Goal: Transaction & Acquisition: Download file/media

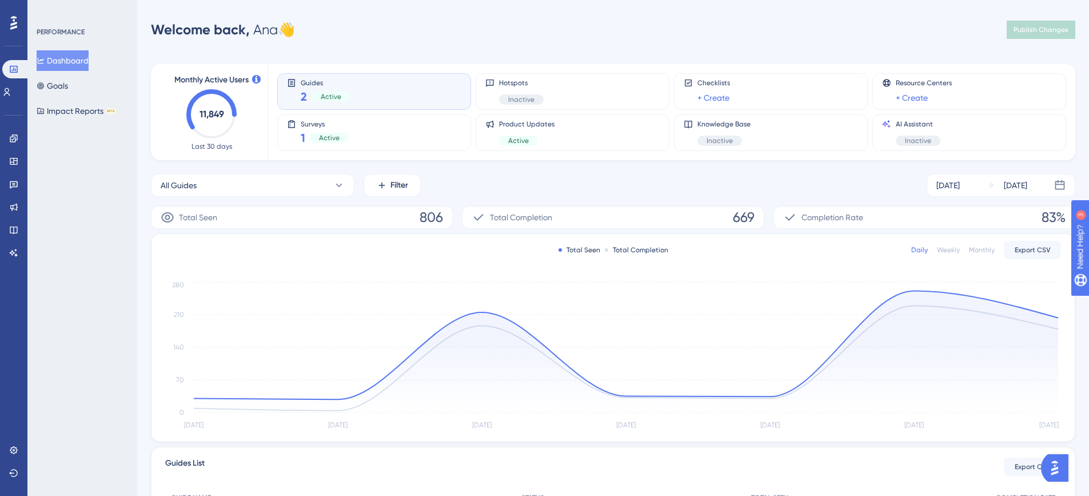
scroll to position [2, 0]
click at [13, 186] on icon at bounding box center [13, 184] width 9 height 9
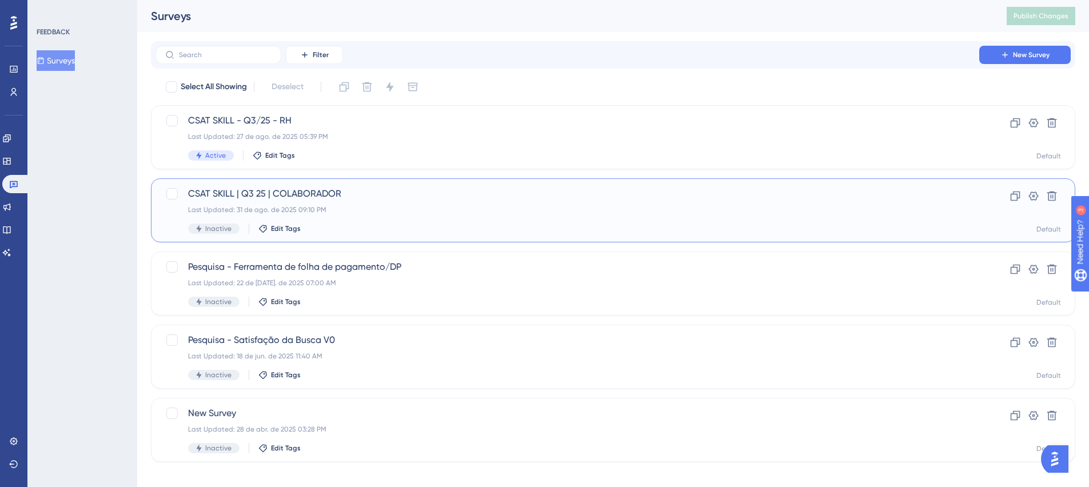
click at [332, 203] on div "CSAT SKILL | Q3 25 | COLABORADOR Last Updated: 31 de ago. de 2025 09:10 PM Inac…" at bounding box center [567, 210] width 759 height 47
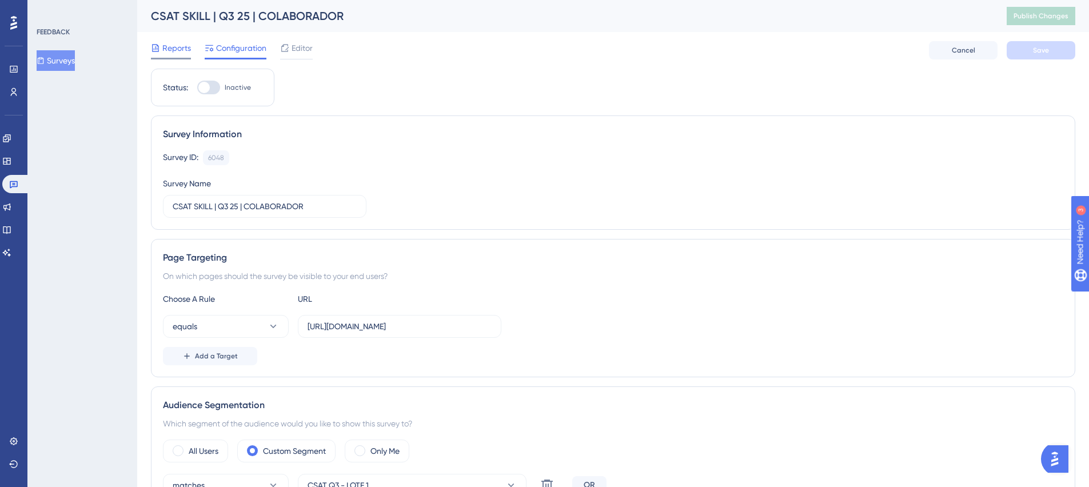
click at [182, 50] on span "Reports" at bounding box center [176, 48] width 29 height 14
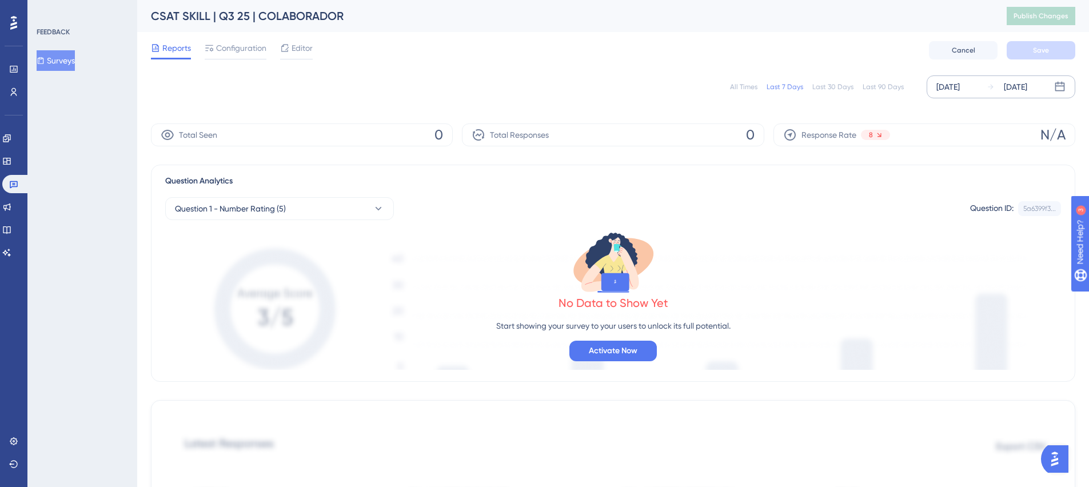
click at [960, 89] on div "[DATE]" at bounding box center [948, 87] width 23 height 14
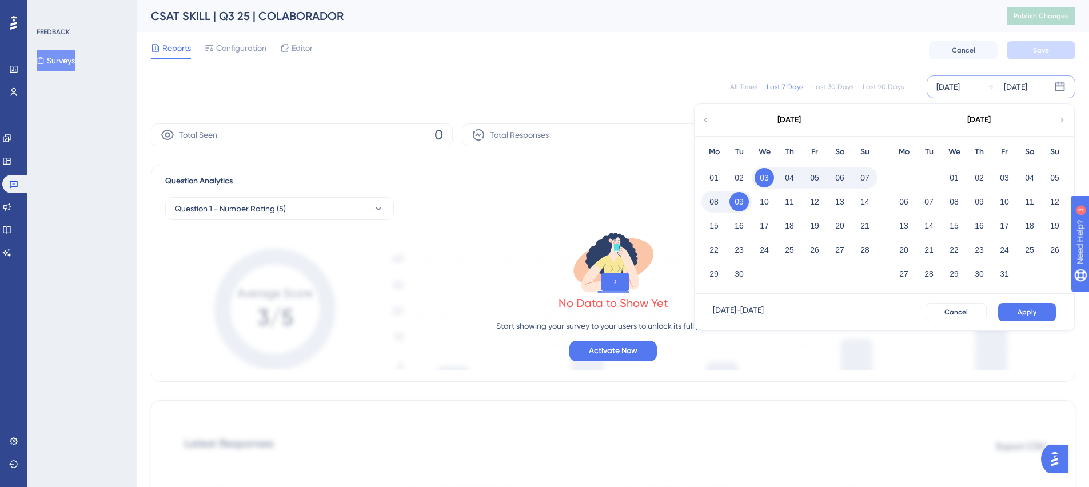
click at [885, 89] on div "Last 90 Days" at bounding box center [883, 86] width 41 height 9
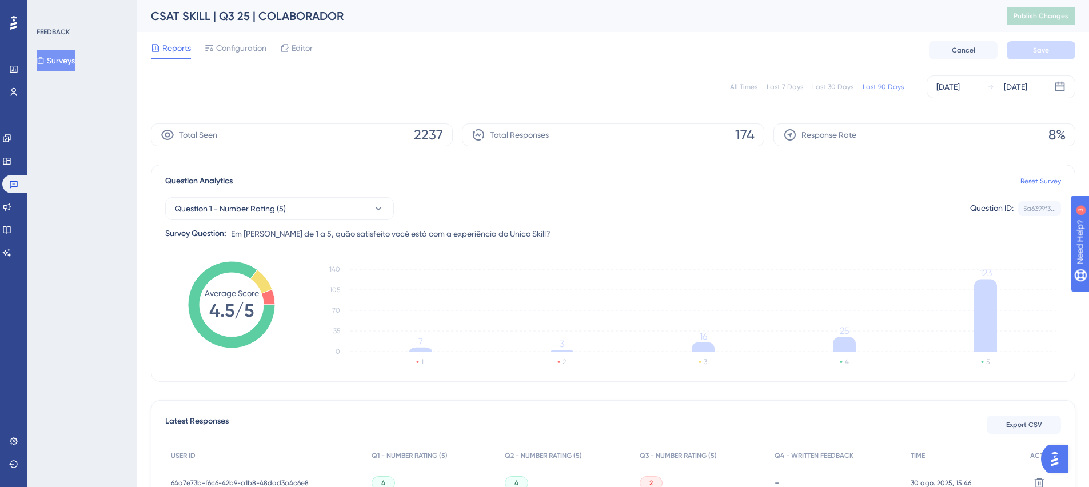
click at [754, 90] on div "All Times" at bounding box center [743, 86] width 27 height 9
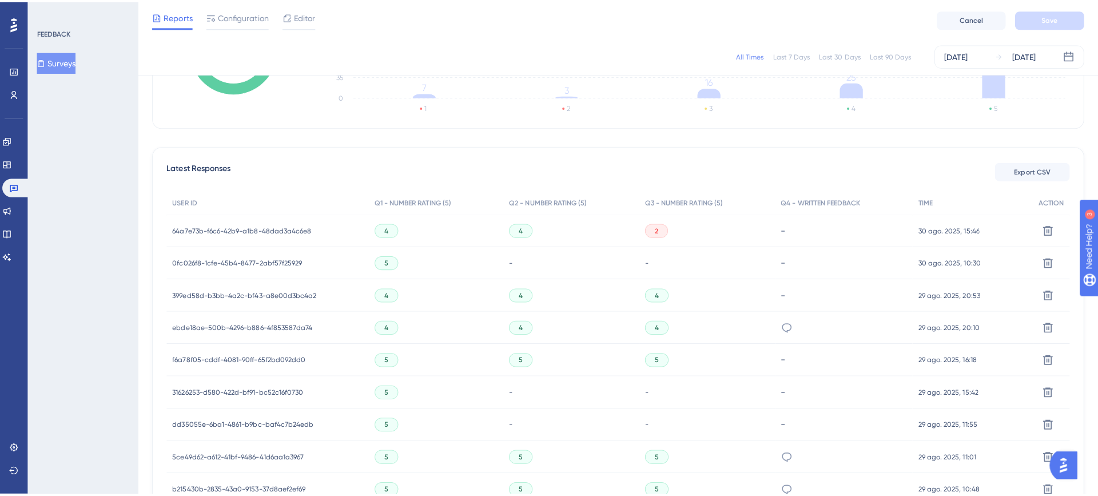
scroll to position [249, 0]
click at [1038, 166] on span "Export CSV" at bounding box center [1024, 170] width 36 height 9
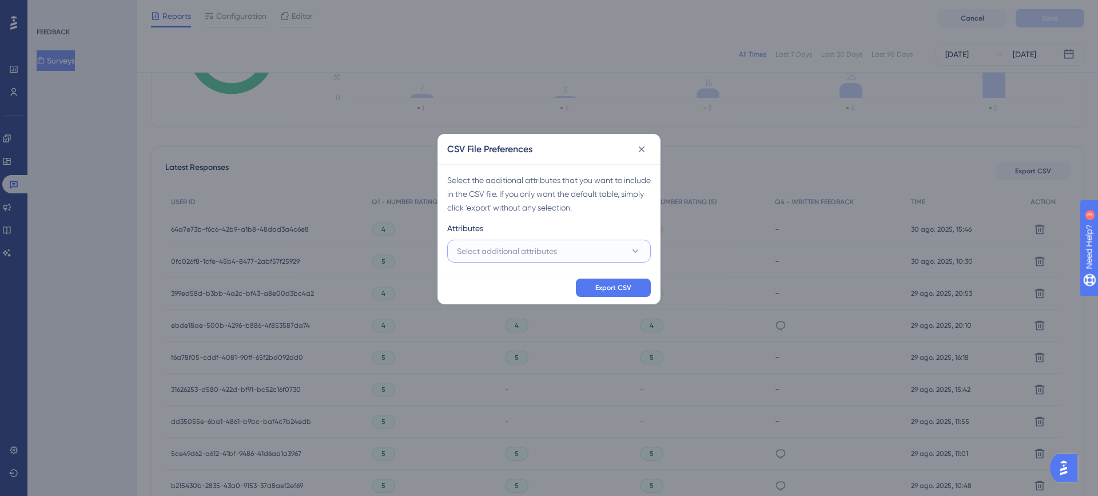
click at [511, 246] on span "Select additional attributes" at bounding box center [507, 251] width 100 height 14
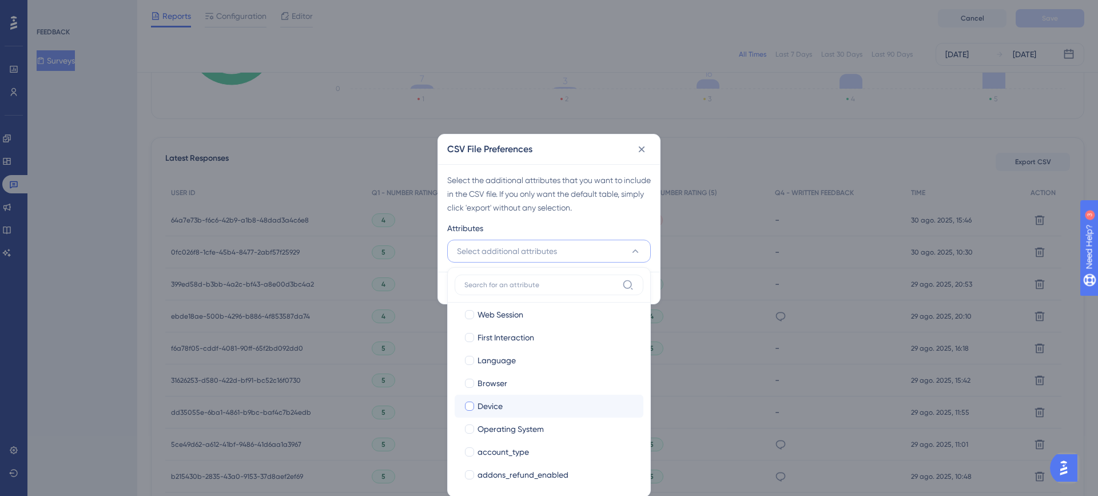
scroll to position [43, 0]
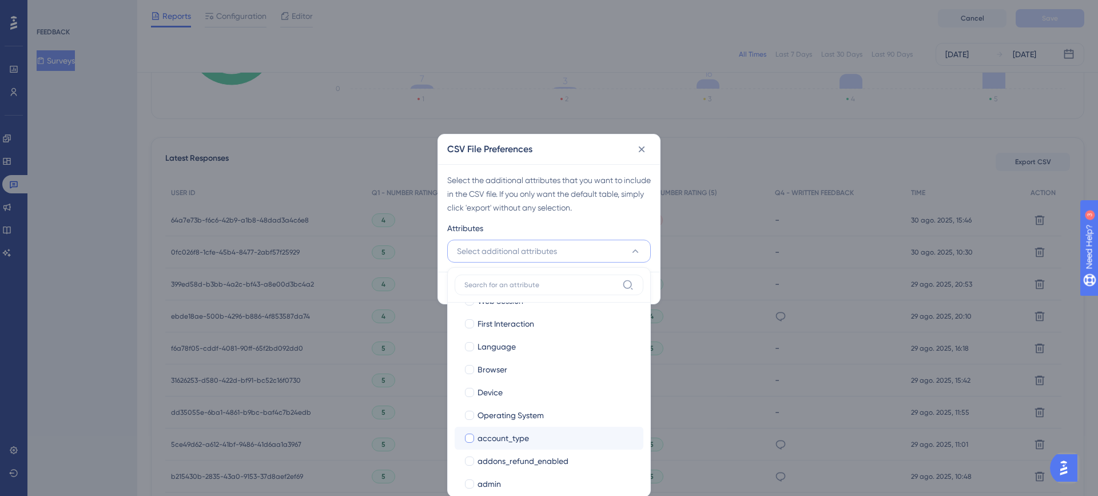
click at [479, 433] on span "account_type" at bounding box center [502, 438] width 51 height 14
checkbox input "true"
click at [476, 461] on label "addons_refund_enabled" at bounding box center [549, 461] width 170 height 14
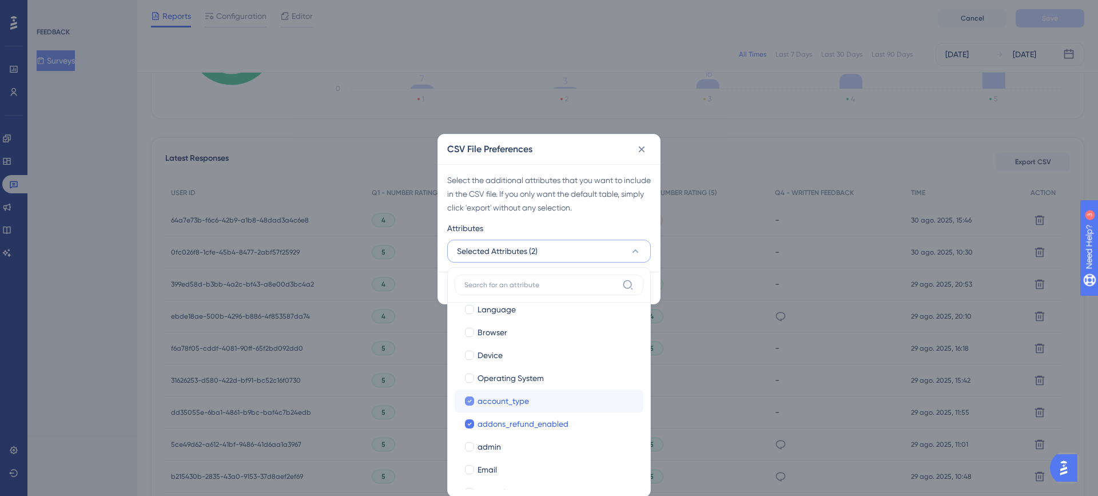
scroll to position [101, 0]
click at [484, 407] on span "addons_refund_enabled" at bounding box center [522, 403] width 91 height 14
checkbox input "false"
click at [470, 431] on label "admin" at bounding box center [549, 426] width 170 height 14
checkbox input "true"
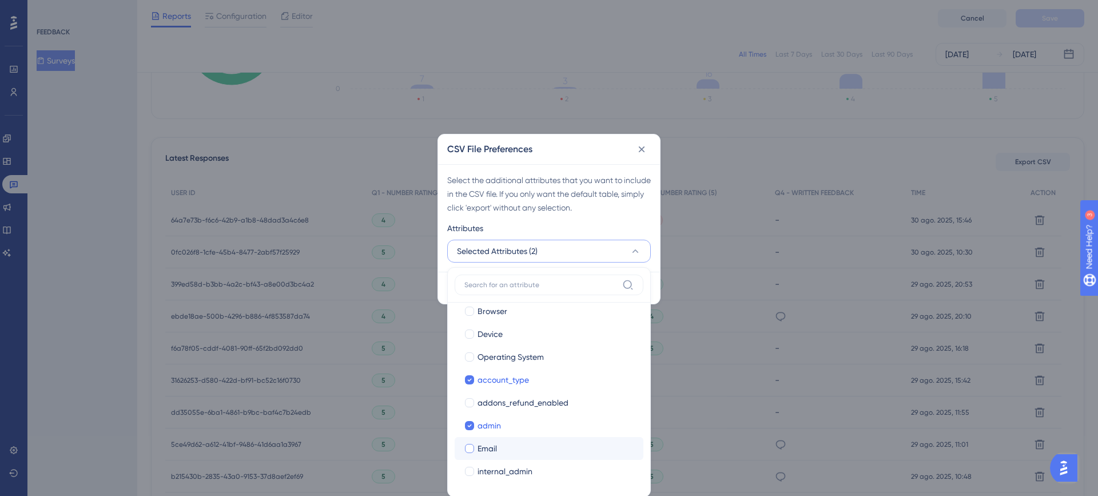
click at [474, 452] on div at bounding box center [469, 448] width 11 height 11
checkbox input "true"
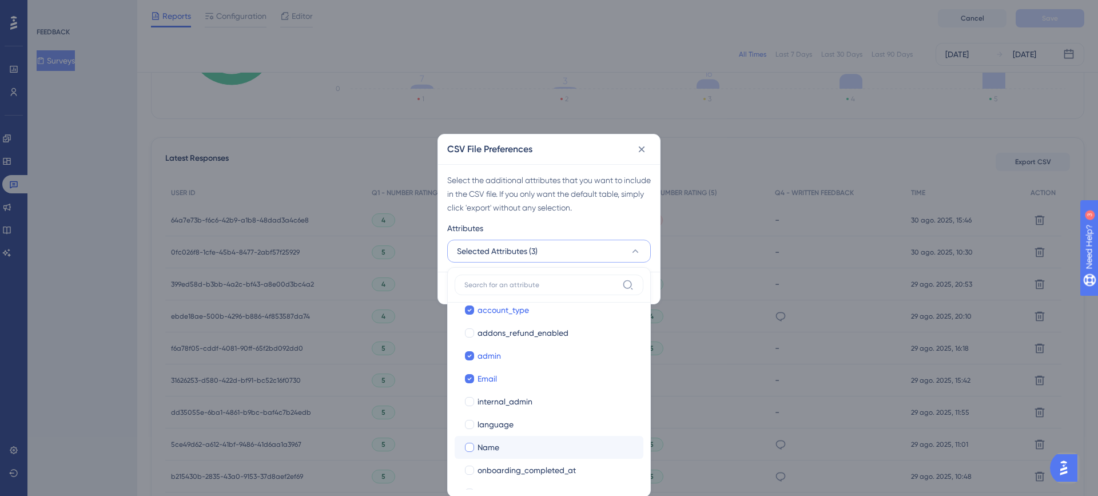
scroll to position [178, 0]
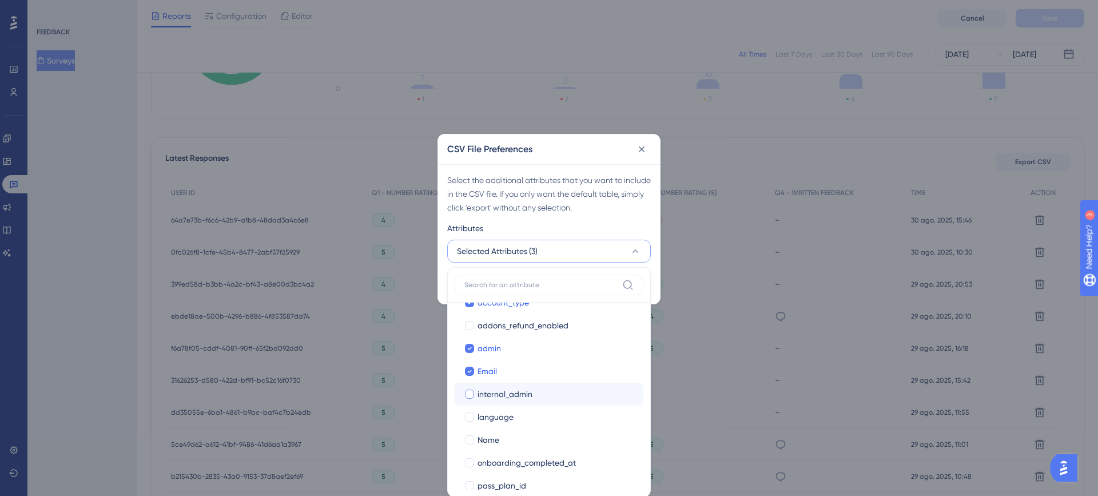
click at [479, 398] on span "internal_admin" at bounding box center [504, 394] width 55 height 14
checkbox input "true"
click at [476, 416] on label "language" at bounding box center [549, 417] width 170 height 14
click at [477, 413] on span "language" at bounding box center [495, 417] width 36 height 14
checkbox input "false"
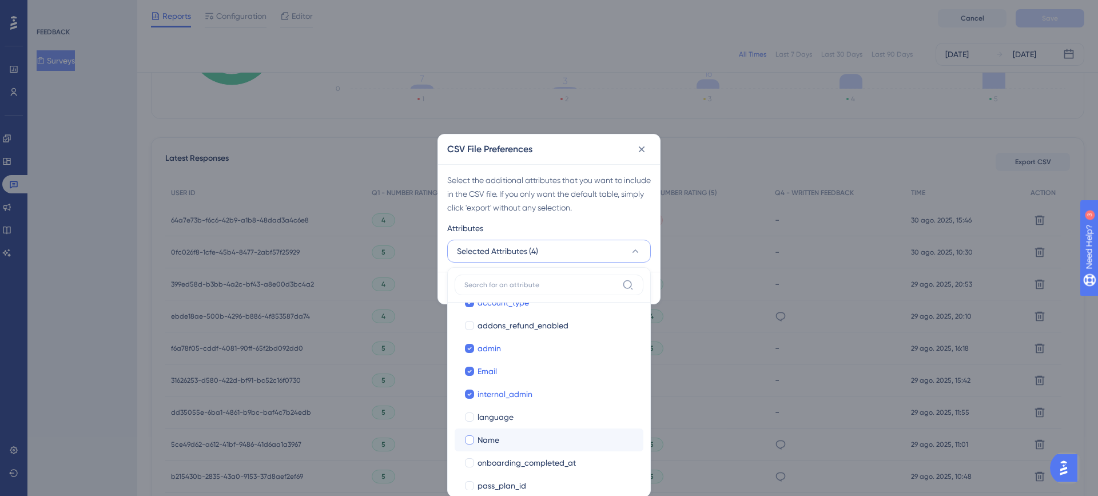
click at [469, 441] on div at bounding box center [469, 439] width 9 height 9
checkbox input "true"
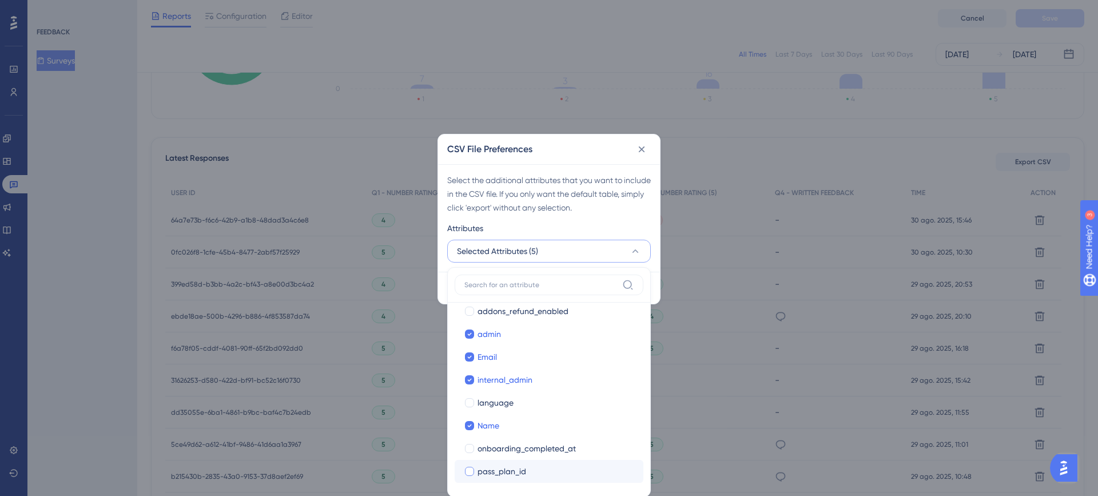
click at [475, 469] on label "pass_plan_id" at bounding box center [549, 471] width 170 height 14
checkbox input "true"
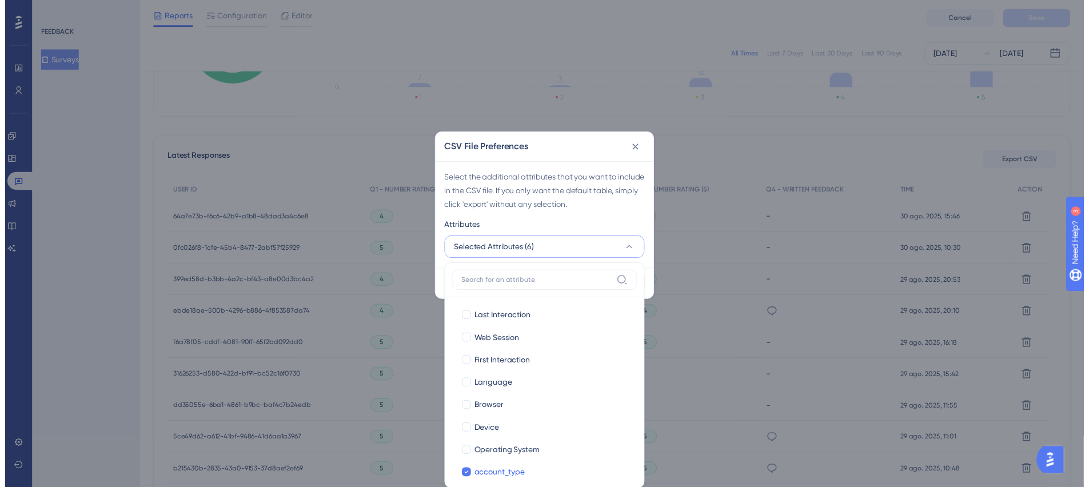
scroll to position [0, 0]
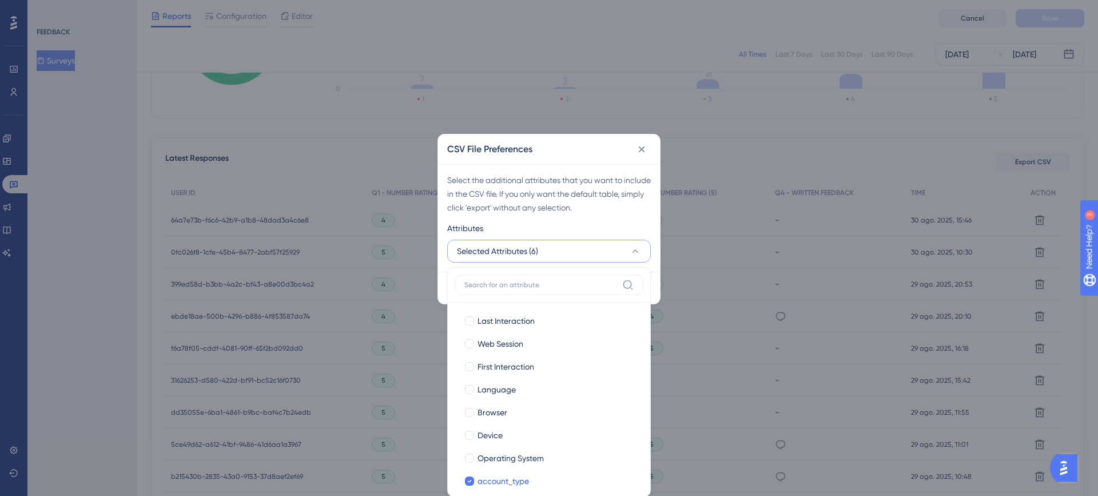
click at [541, 210] on div "Select the additional attributes that you want to include in the CSV file. If y…" at bounding box center [549, 193] width 204 height 41
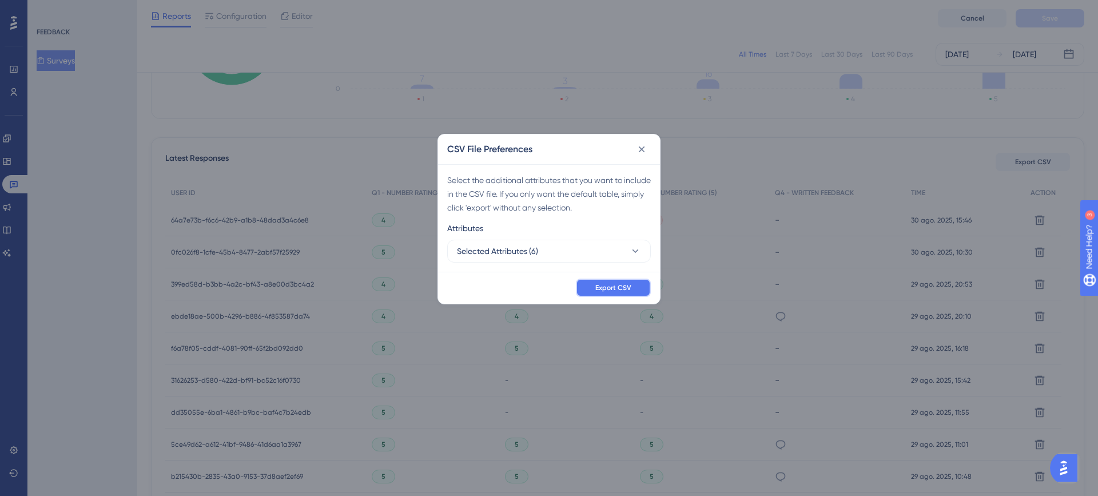
click at [615, 289] on span "Export CSV" at bounding box center [613, 287] width 36 height 9
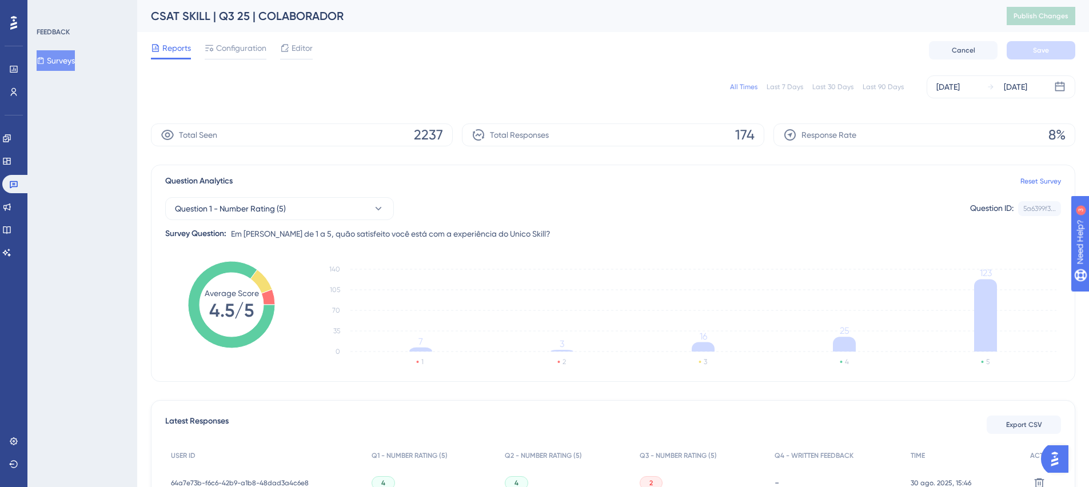
click at [10, 23] on icon at bounding box center [13, 23] width 7 height 14
